Goal: Task Accomplishment & Management: Use online tool/utility

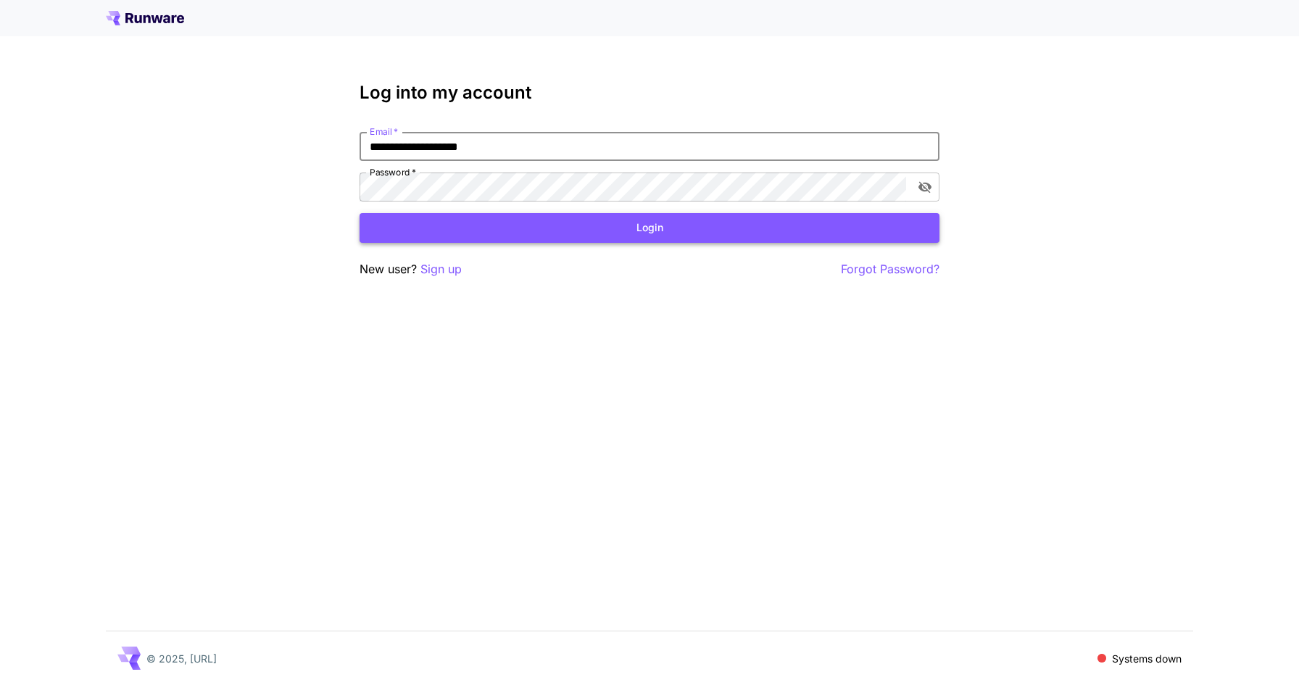
click at [669, 229] on button "Login" at bounding box center [649, 228] width 580 height 30
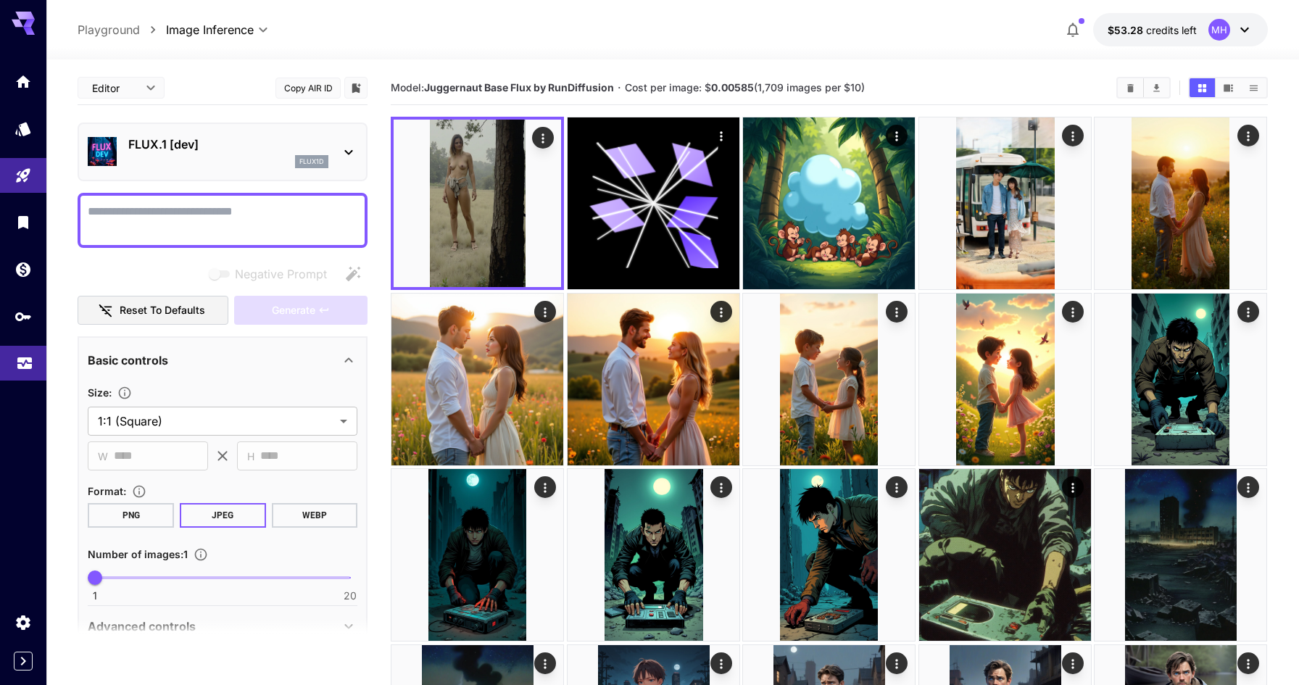
click at [19, 369] on icon "Usage" at bounding box center [24, 359] width 17 height 17
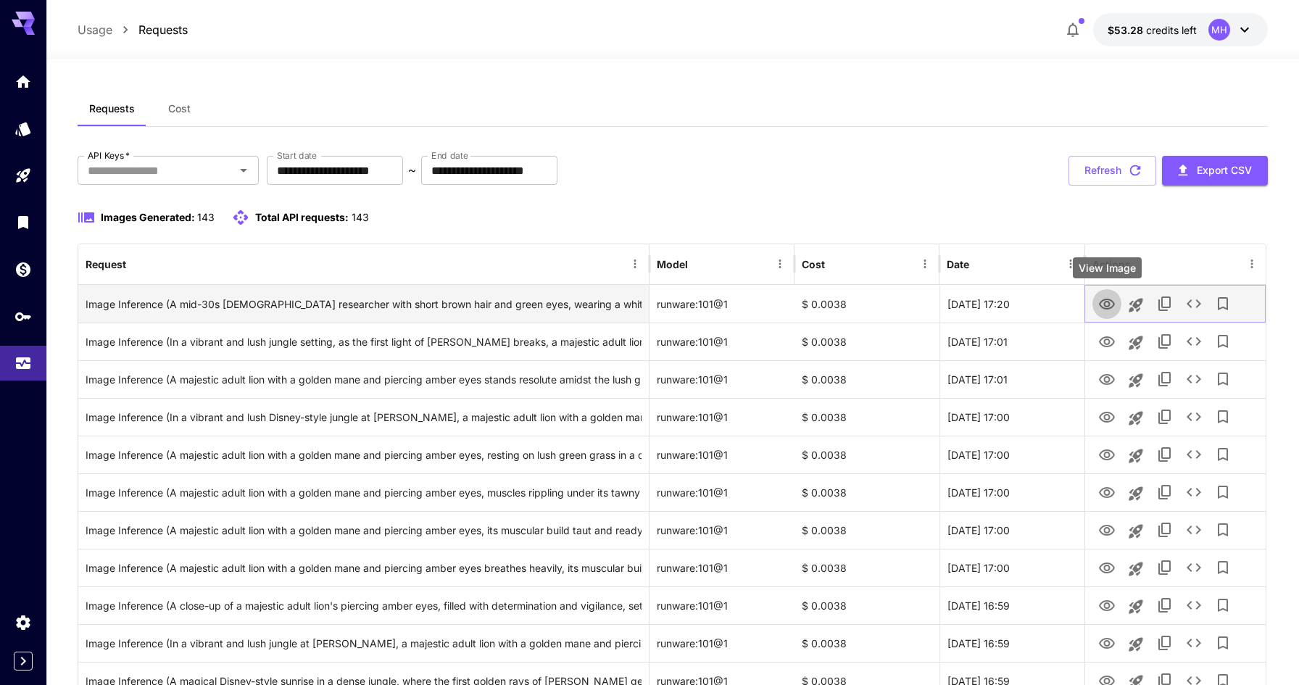
click at [1102, 307] on icon "View Image" at bounding box center [1107, 304] width 16 height 11
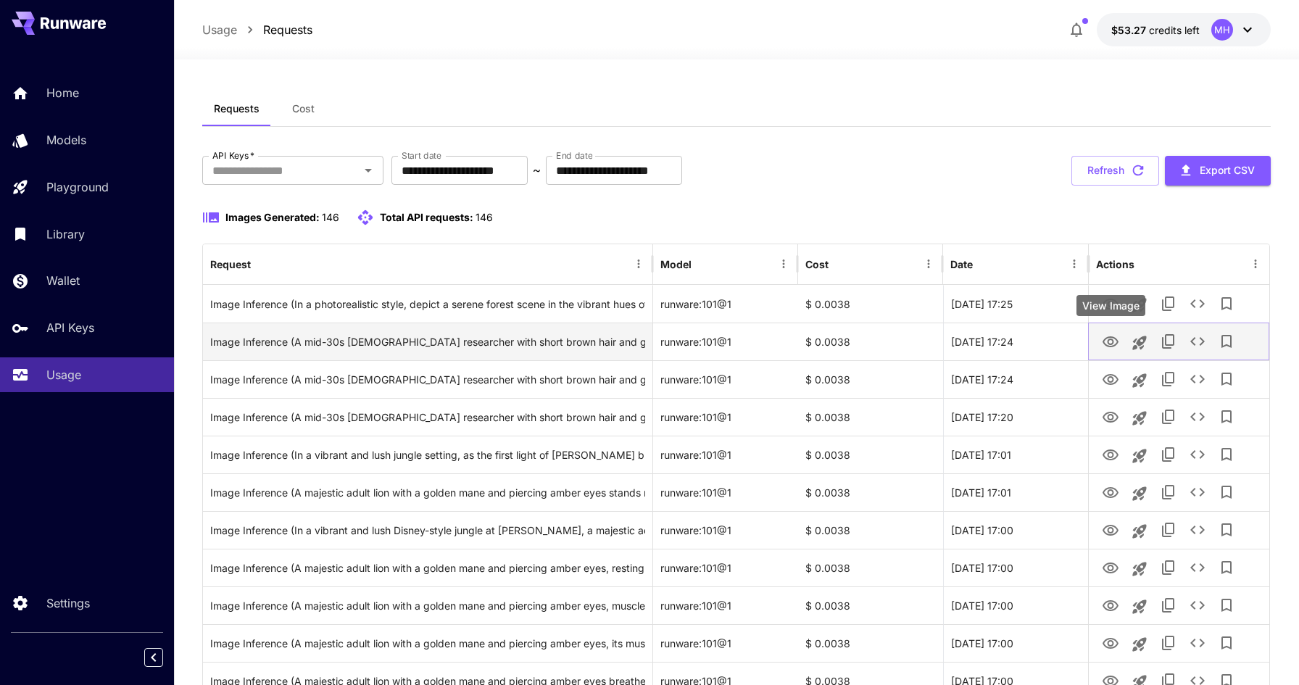
click at [1106, 341] on icon "View Image" at bounding box center [1110, 341] width 17 height 17
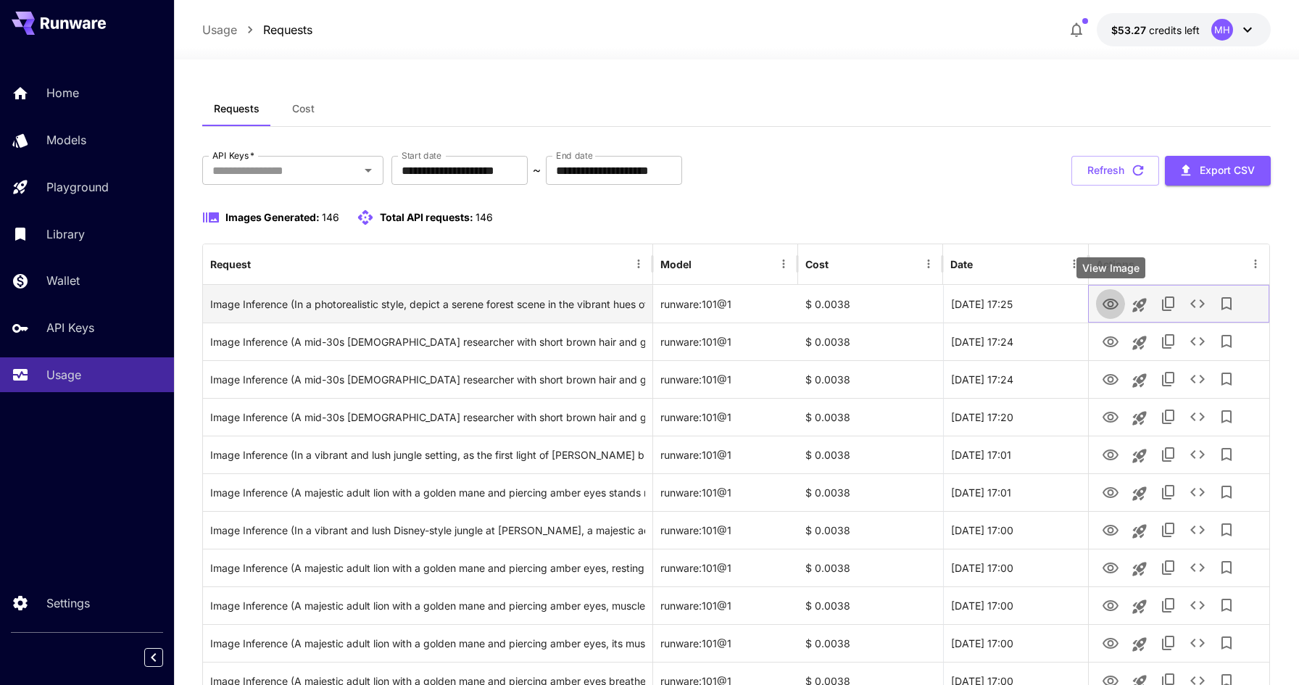
click at [1111, 303] on icon "View Image" at bounding box center [1110, 304] width 17 height 17
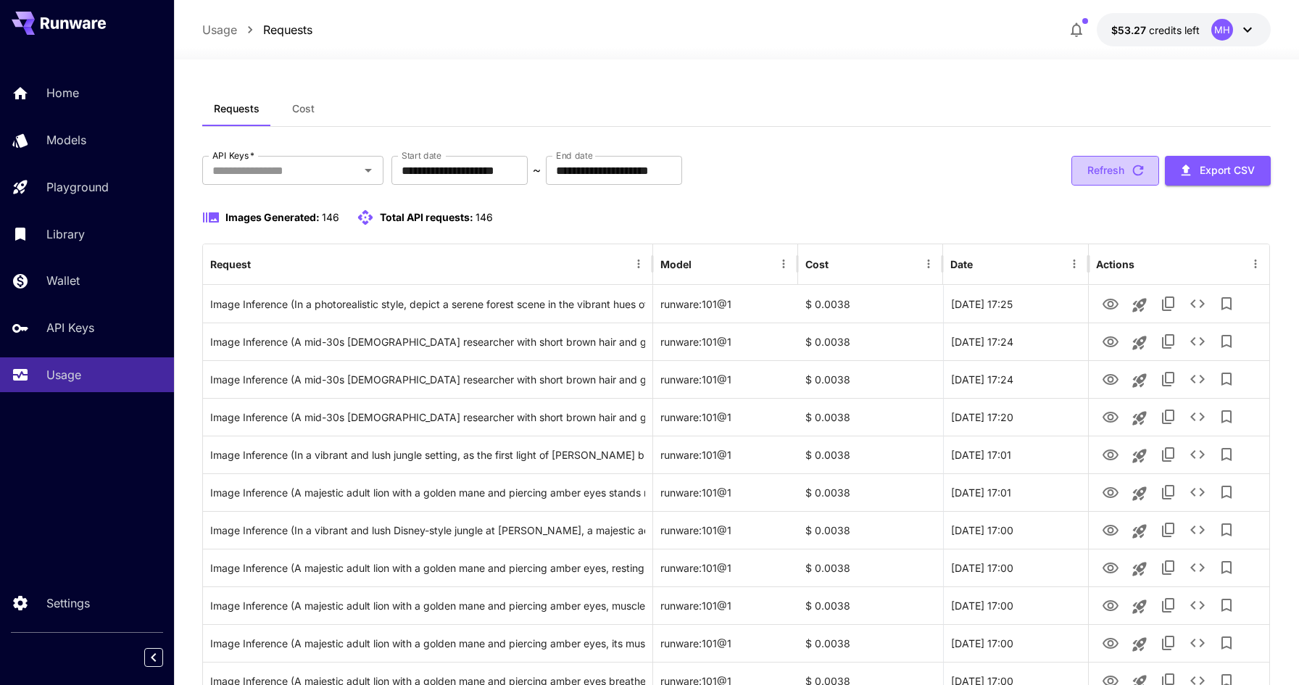
click at [1114, 180] on button "Refresh" at bounding box center [1115, 171] width 88 height 30
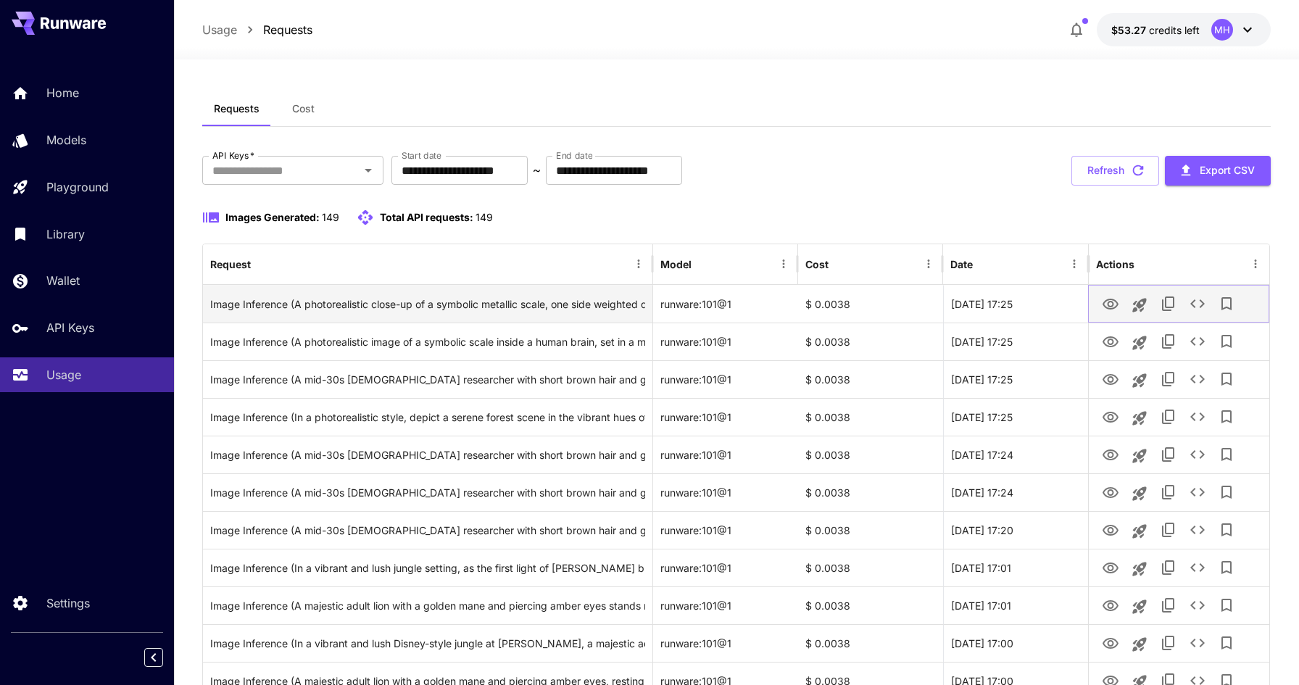
click at [1109, 306] on icon "View Image" at bounding box center [1110, 304] width 16 height 11
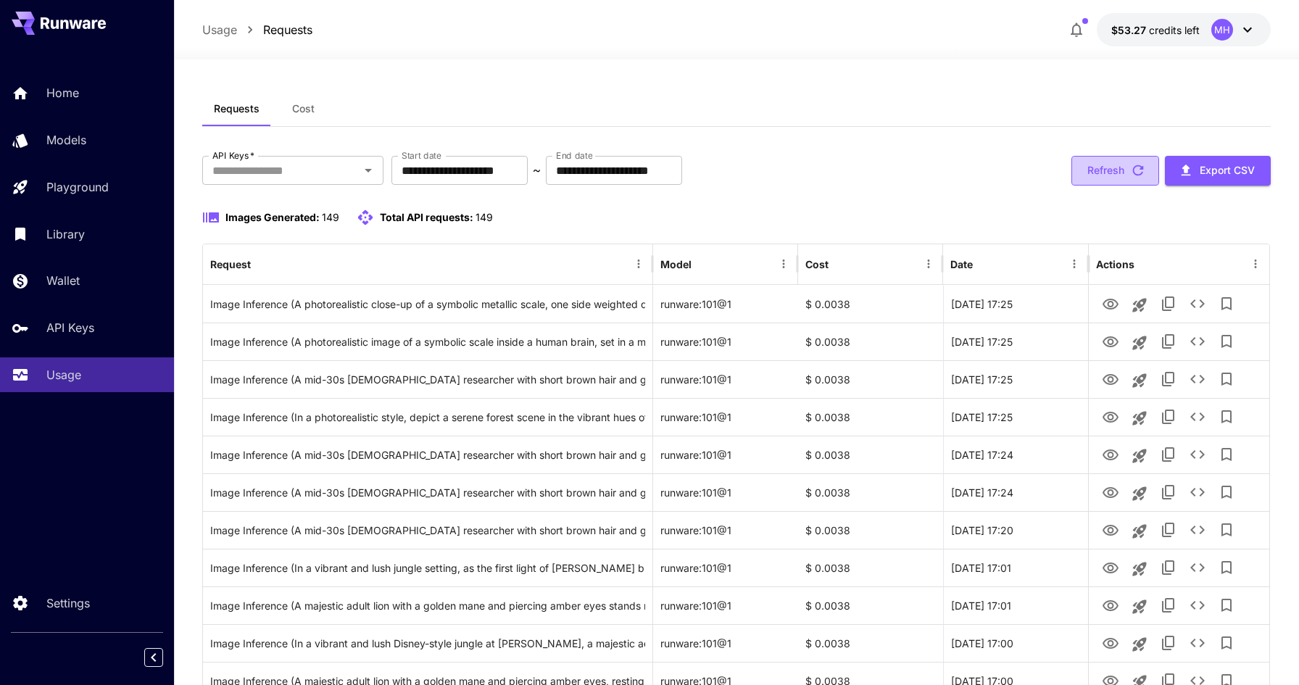
click at [1114, 162] on button "Refresh" at bounding box center [1115, 171] width 88 height 30
click at [1113, 174] on button "Refresh" at bounding box center [1115, 171] width 88 height 30
